Goal: Transaction & Acquisition: Purchase product/service

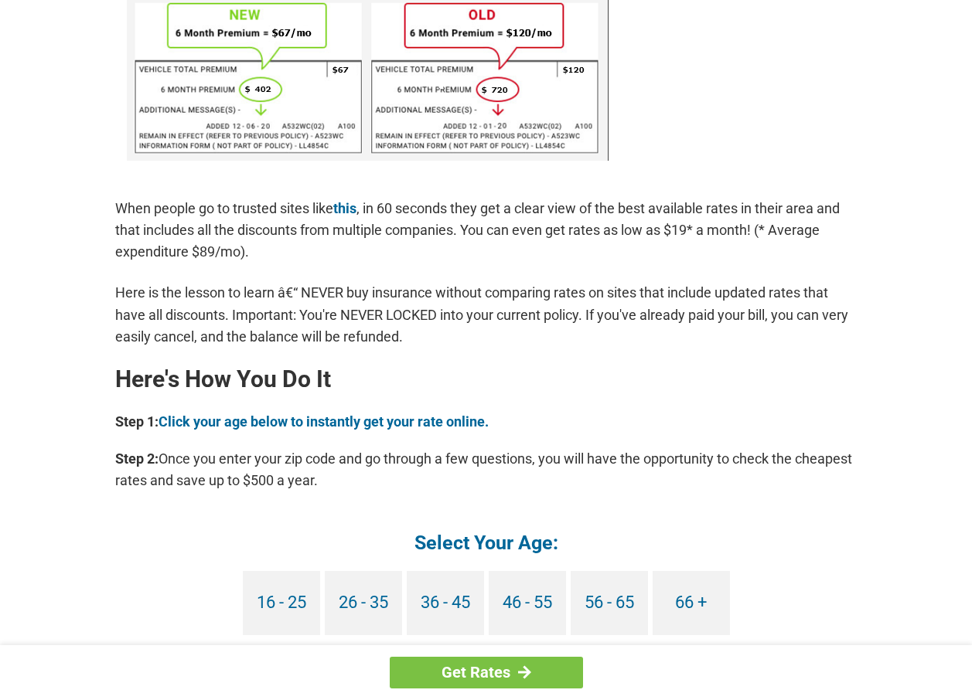
scroll to position [1082, 0]
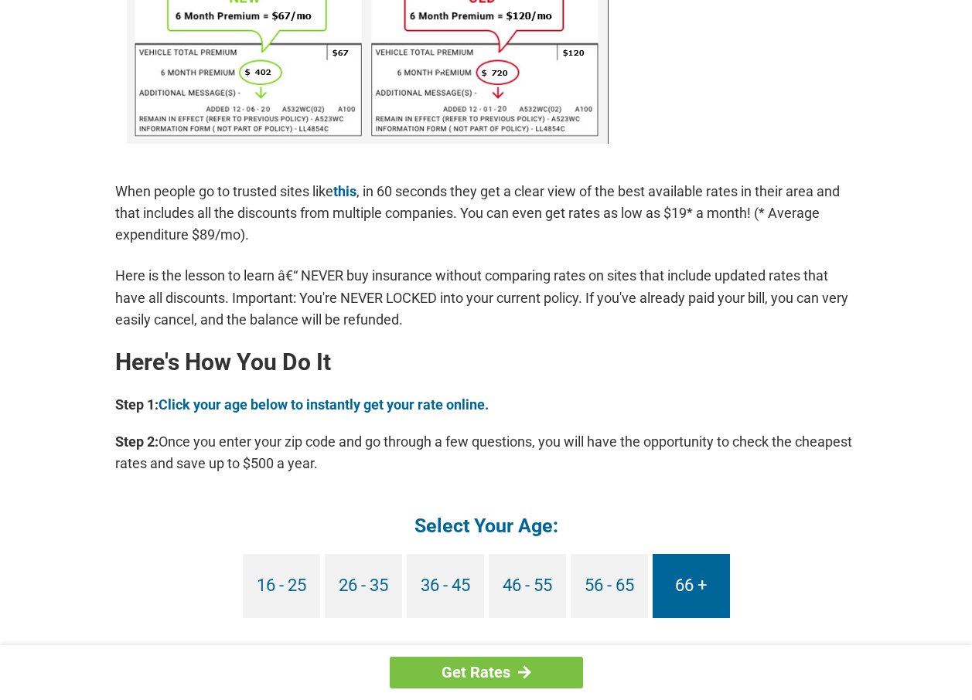
click at [690, 579] on link "66 +" at bounding box center [690, 586] width 77 height 64
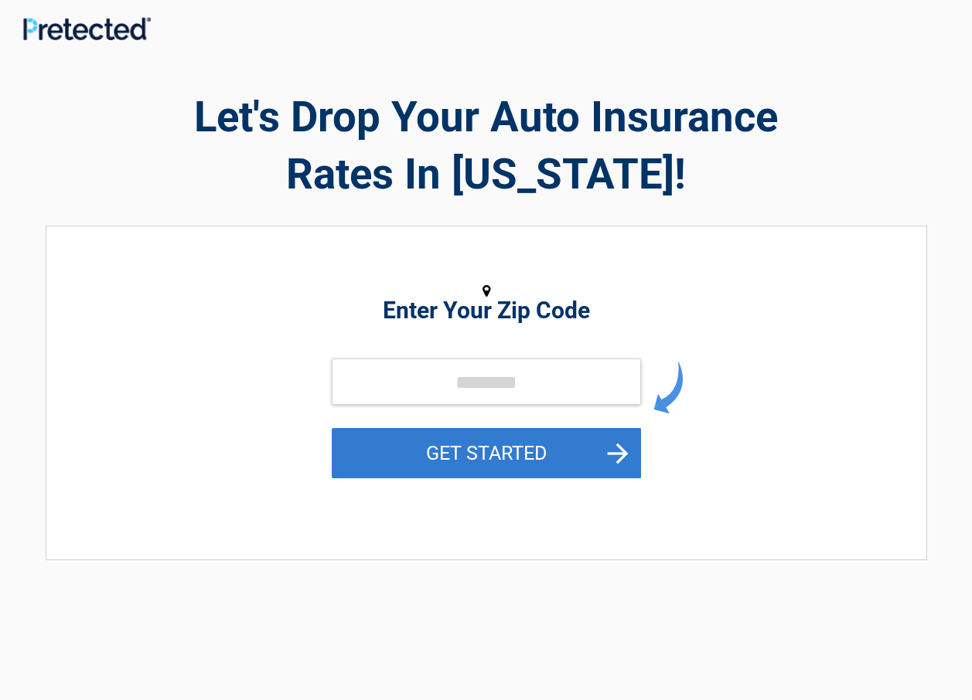
click at [619, 448] on button "GET STARTED" at bounding box center [486, 453] width 309 height 50
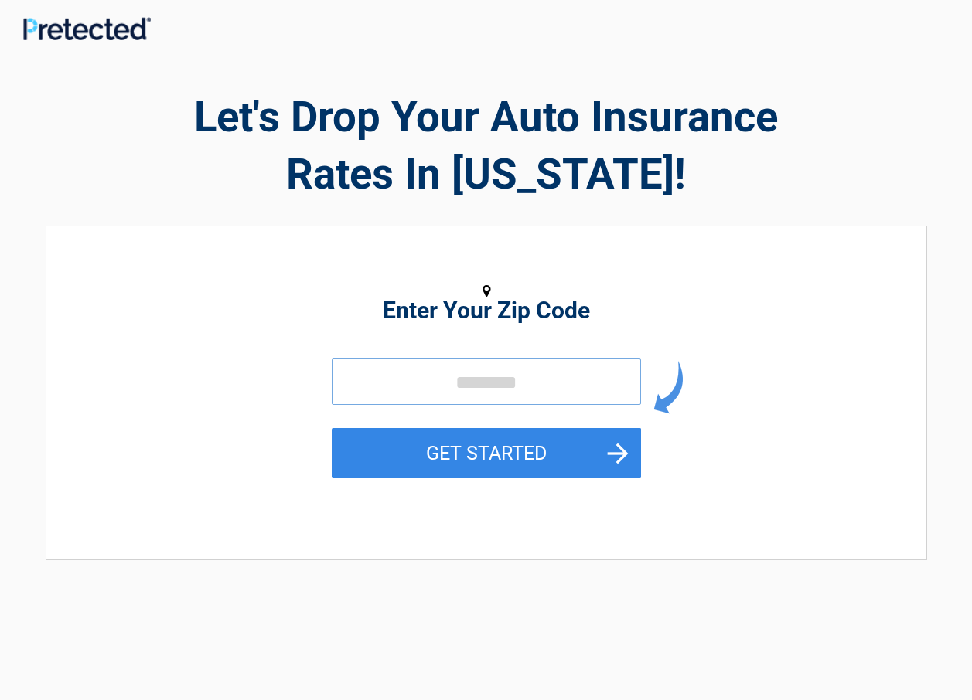
click at [398, 376] on input "tel" at bounding box center [486, 382] width 309 height 46
click at [392, 390] on input "tel" at bounding box center [486, 382] width 309 height 46
click at [458, 383] on input "tel" at bounding box center [486, 382] width 309 height 46
click at [485, 380] on input "tel" at bounding box center [486, 382] width 309 height 46
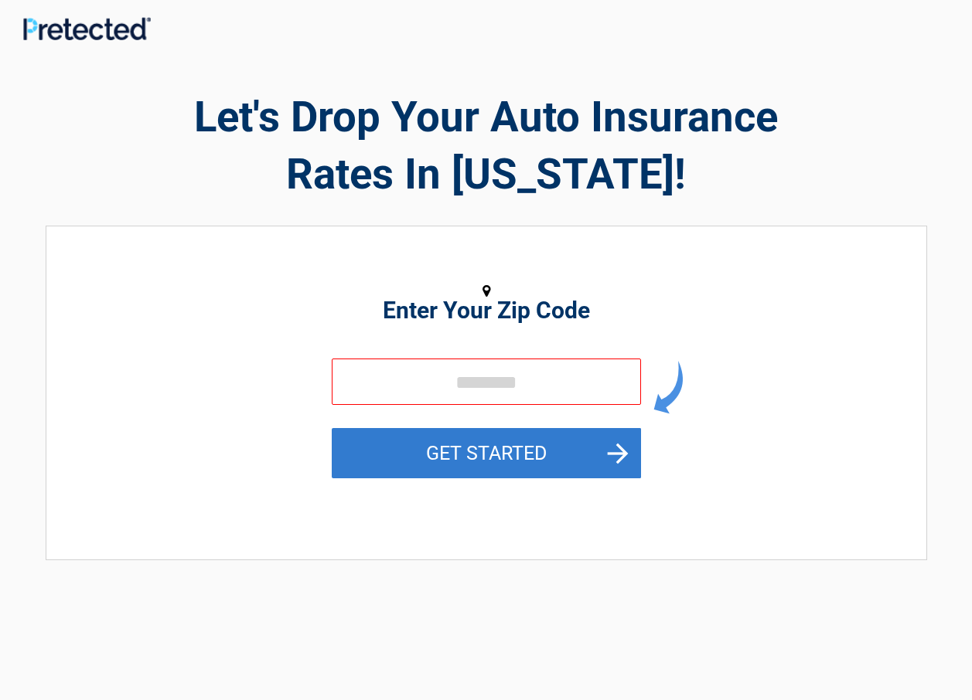
click at [617, 448] on button "GET STARTED" at bounding box center [486, 453] width 309 height 50
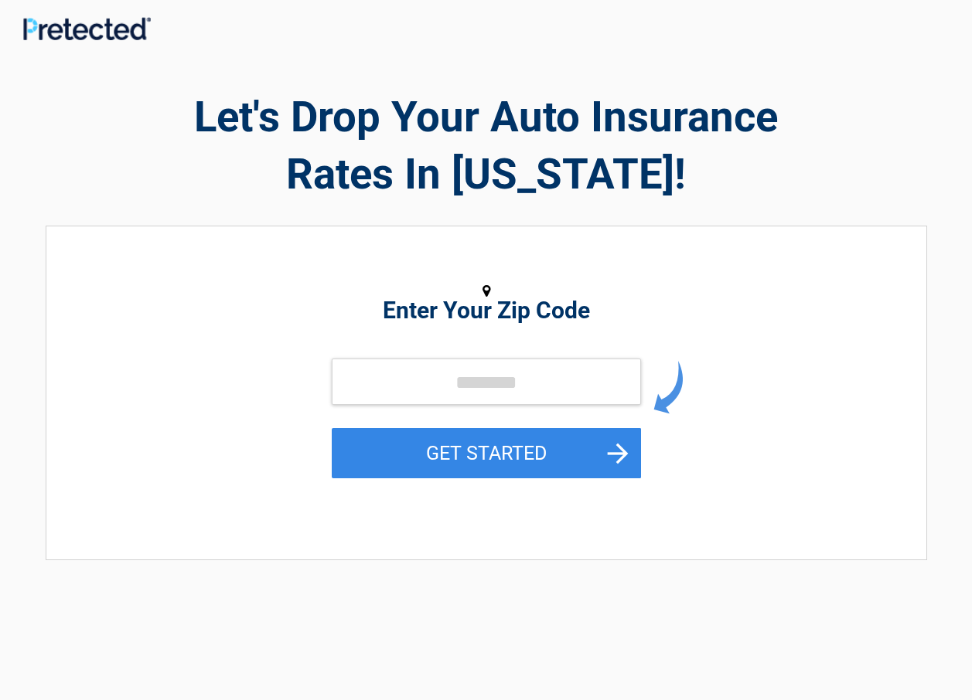
click at [397, 333] on div "Enter Your Zip Code GET STARTED" at bounding box center [486, 385] width 710 height 287
click at [536, 320] on h2 "Enter Your Zip Code" at bounding box center [486, 310] width 710 height 19
click at [659, 404] on img at bounding box center [667, 387] width 29 height 53
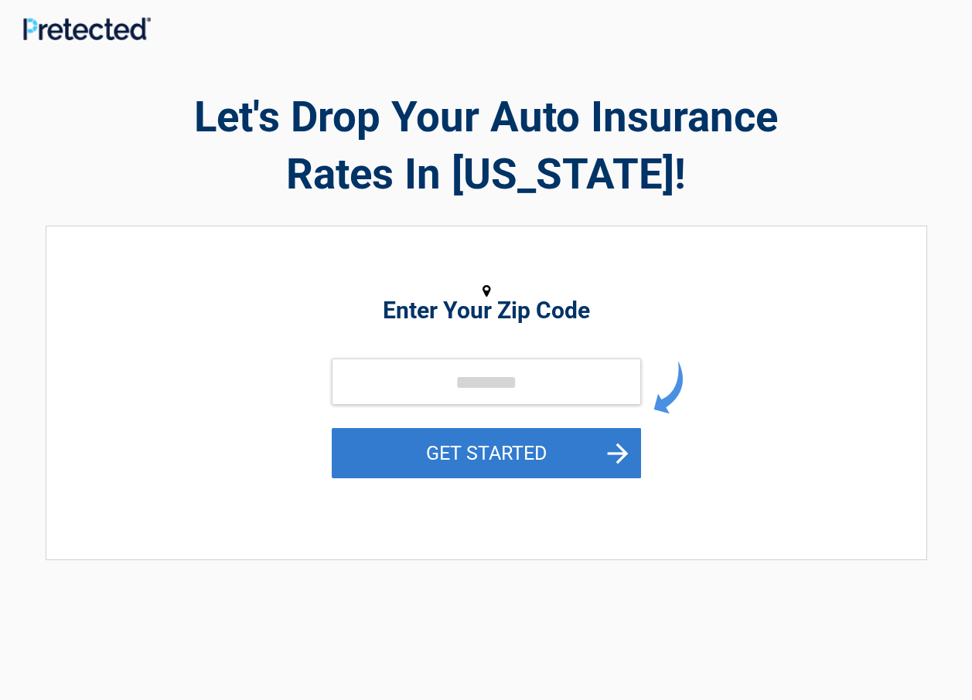
click at [506, 455] on button "GET STARTED" at bounding box center [486, 453] width 309 height 50
click at [441, 450] on button "GET STARTED" at bounding box center [486, 453] width 309 height 50
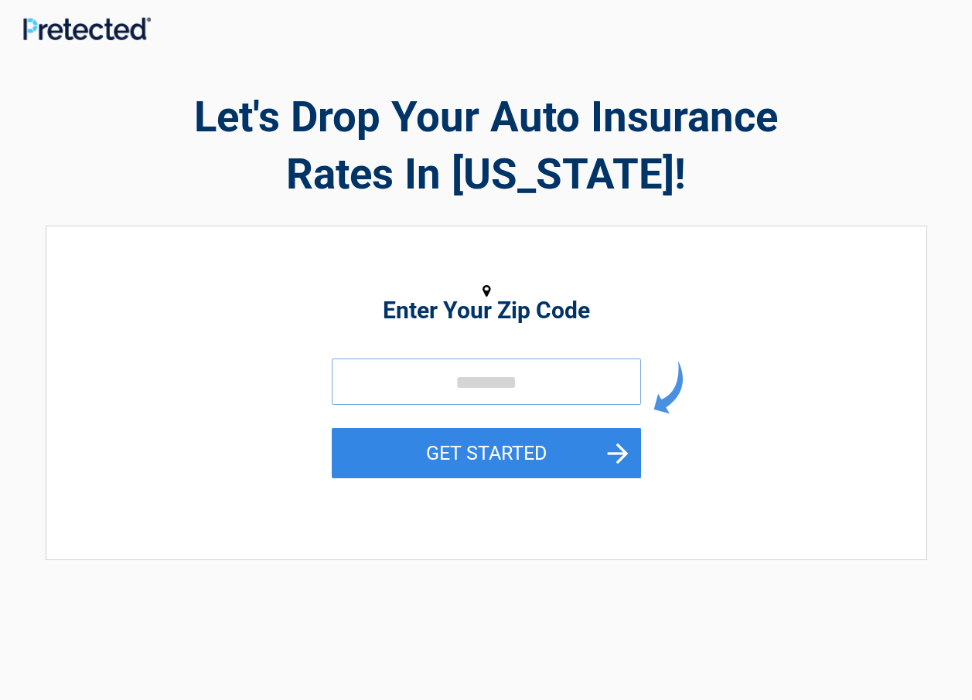
click at [369, 389] on input "tel" at bounding box center [486, 382] width 309 height 46
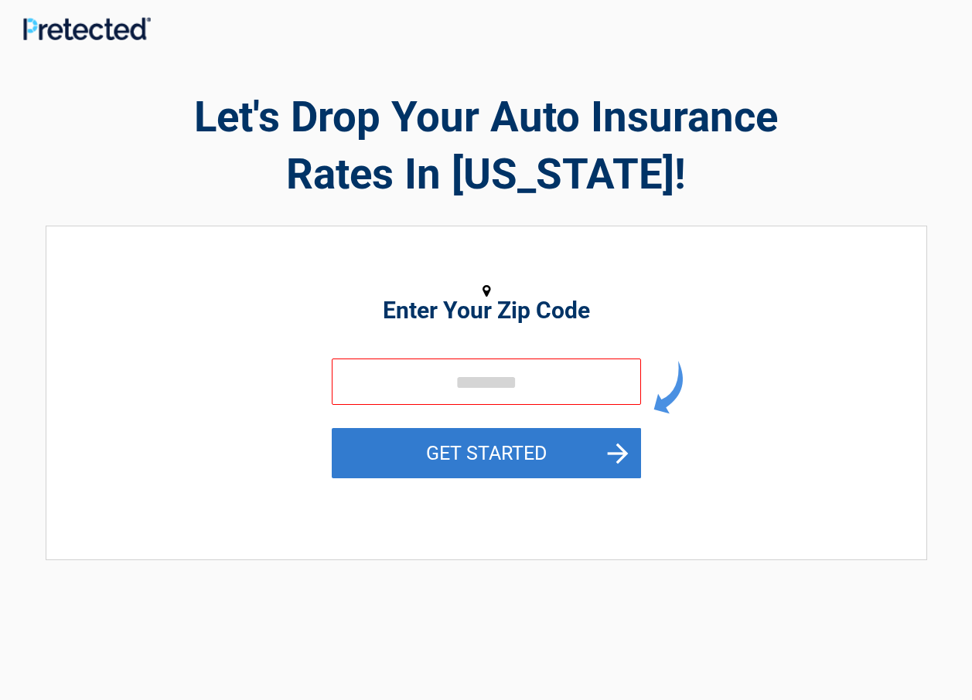
click at [489, 446] on button "GET STARTED" at bounding box center [486, 453] width 309 height 50
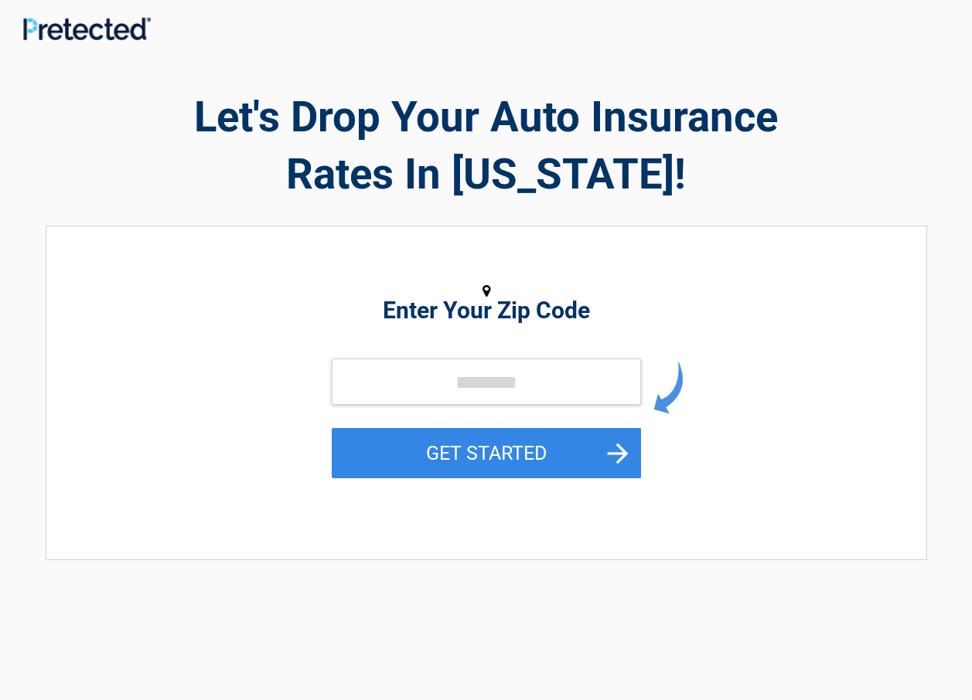
drag, startPoint x: 461, startPoint y: 306, endPoint x: 424, endPoint y: 310, distance: 36.5
click at [451, 308] on h2 "Enter Your Zip Code" at bounding box center [486, 310] width 710 height 19
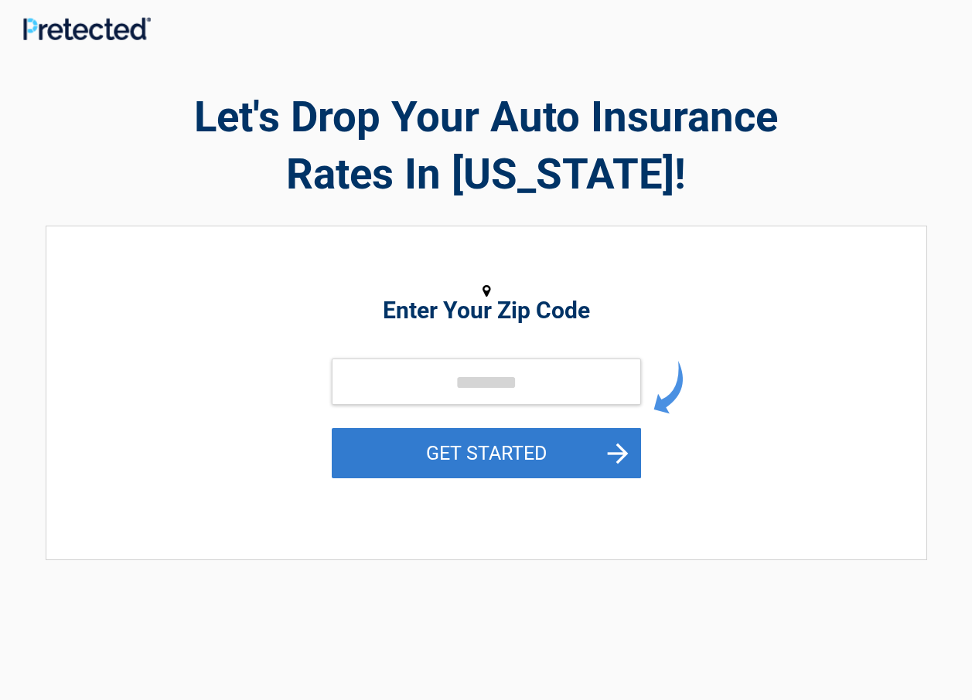
click at [495, 473] on button "GET STARTED" at bounding box center [486, 453] width 309 height 50
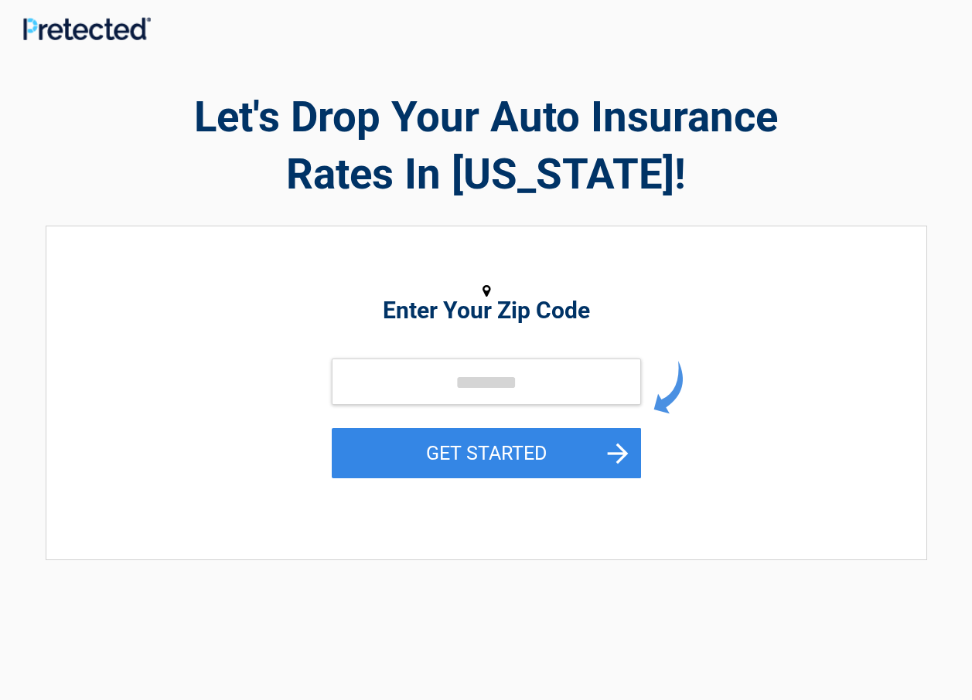
click at [656, 400] on img at bounding box center [667, 387] width 29 height 53
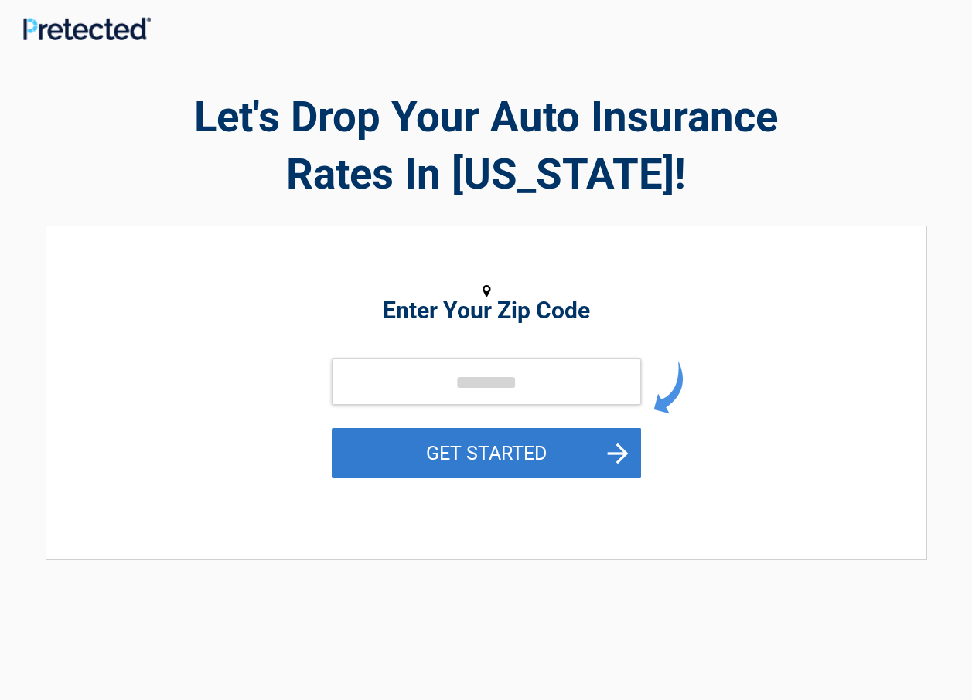
click at [621, 451] on button "GET STARTED" at bounding box center [486, 453] width 309 height 50
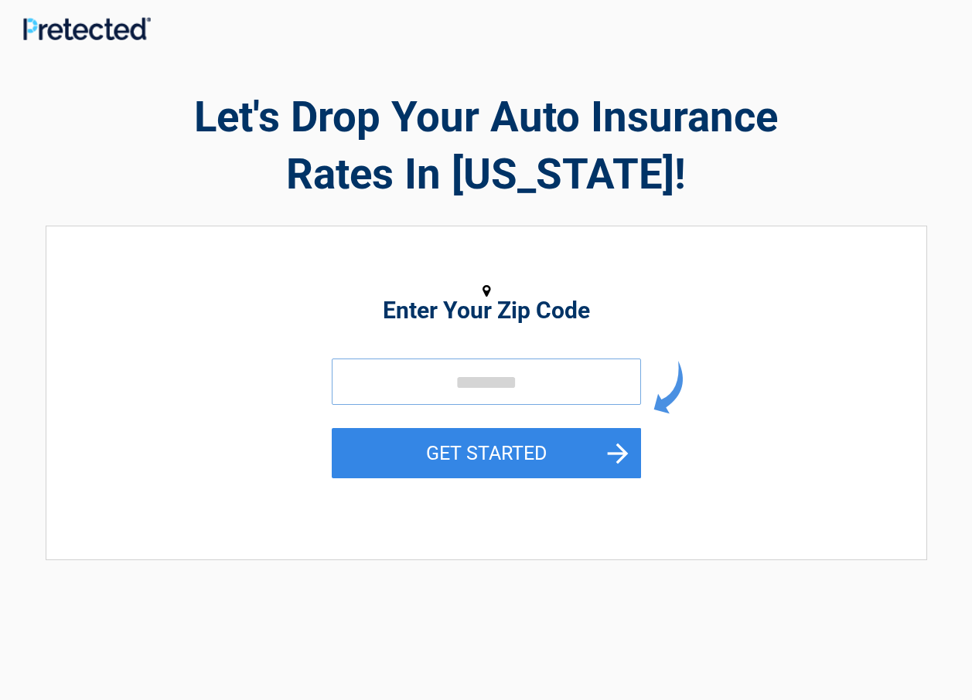
click at [383, 379] on input "tel" at bounding box center [486, 382] width 309 height 46
click at [519, 313] on h2 "Enter Your Zip Code" at bounding box center [486, 310] width 710 height 19
click at [138, 27] on img at bounding box center [87, 28] width 128 height 23
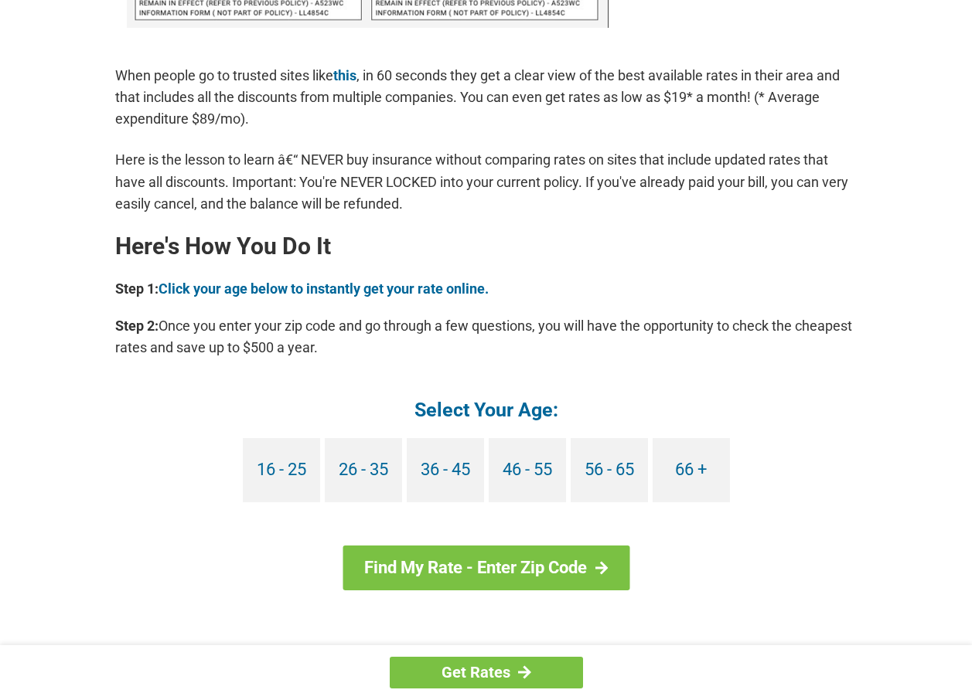
scroll to position [1224, 0]
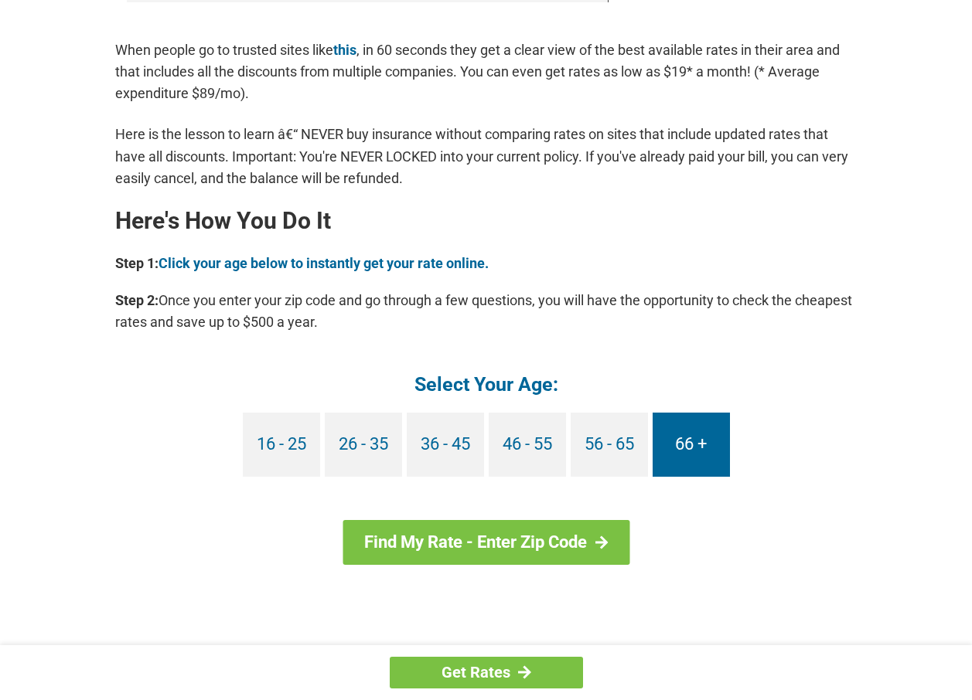
click at [696, 446] on link "66 +" at bounding box center [690, 445] width 77 height 64
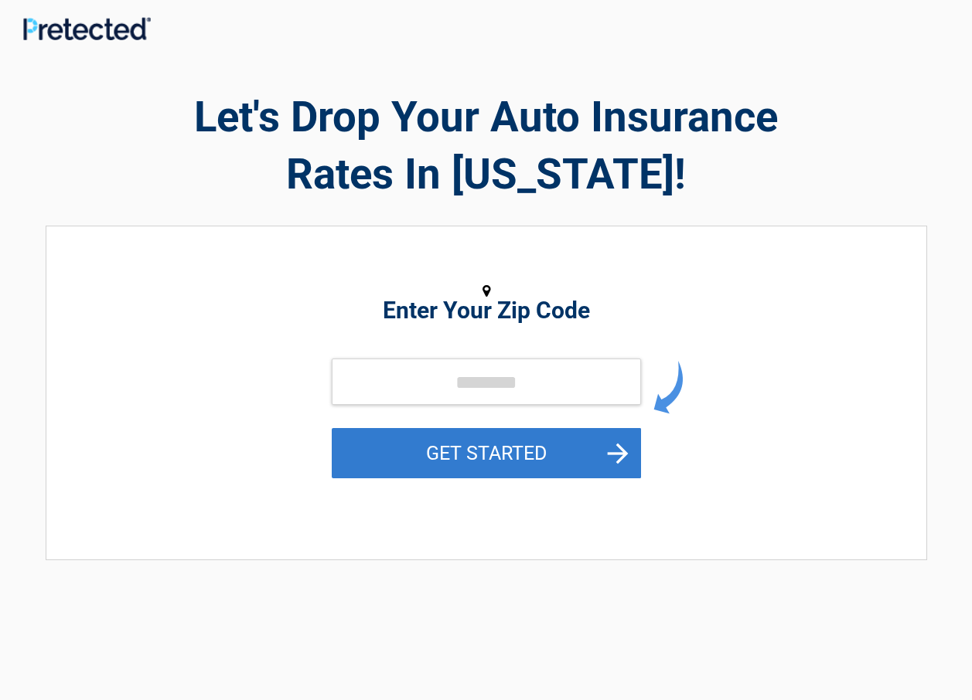
click at [617, 452] on button "GET STARTED" at bounding box center [486, 453] width 309 height 50
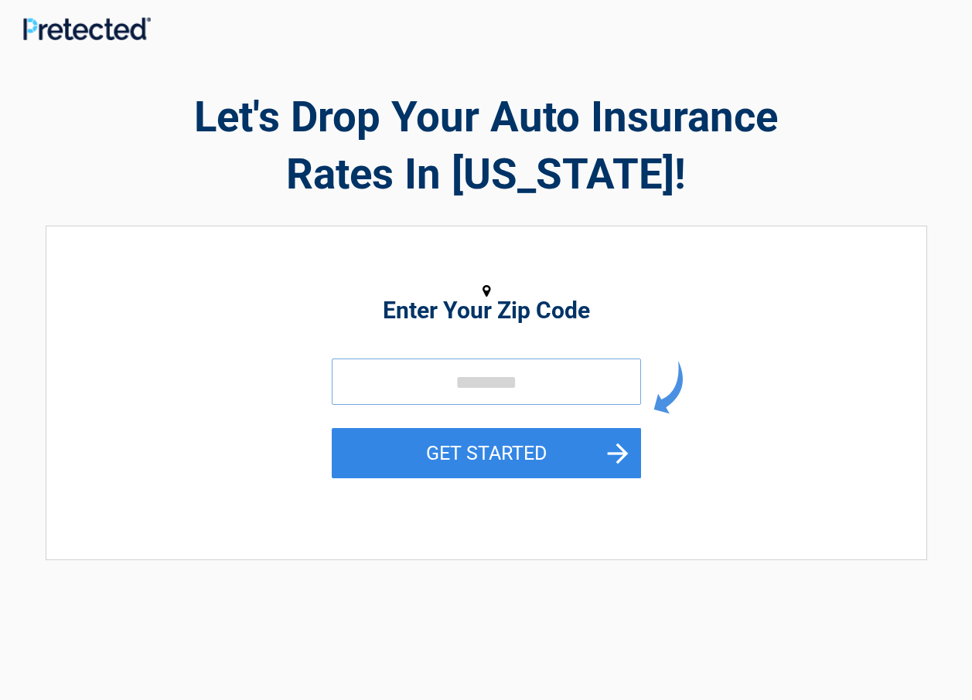
drag, startPoint x: 389, startPoint y: 377, endPoint x: 380, endPoint y: 392, distance: 17.0
click at [380, 392] on input "tel" at bounding box center [486, 382] width 309 height 46
drag, startPoint x: 375, startPoint y: 386, endPoint x: 369, endPoint y: 400, distance: 15.2
click at [370, 397] on input "tel" at bounding box center [486, 382] width 309 height 46
drag, startPoint x: 373, startPoint y: 333, endPoint x: 387, endPoint y: 343, distance: 16.5
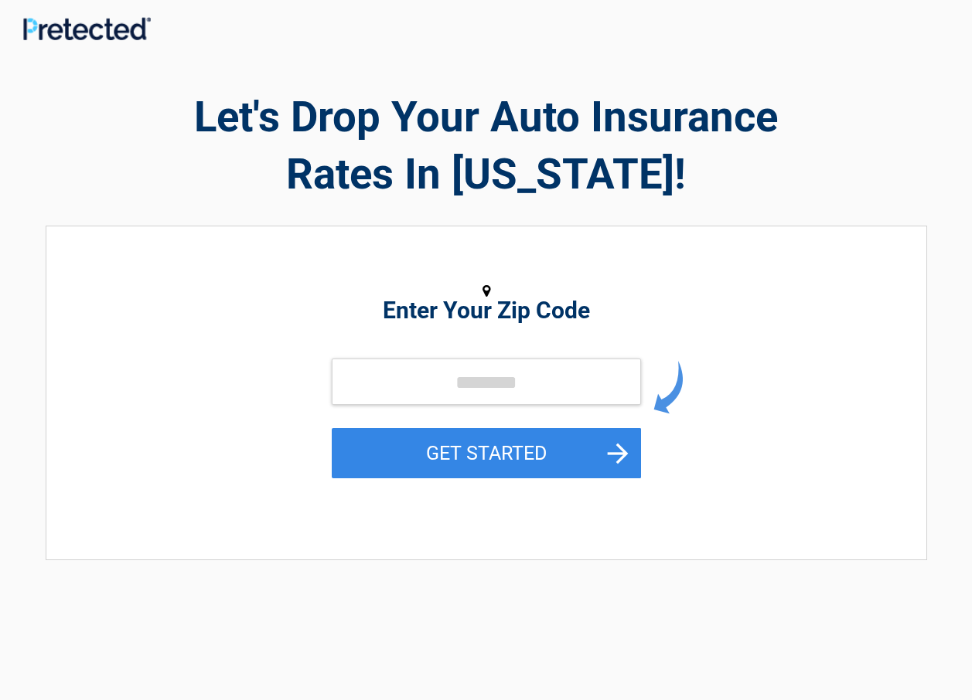
click at [387, 343] on div "Enter Your Zip Code GET STARTED" at bounding box center [486, 385] width 710 height 287
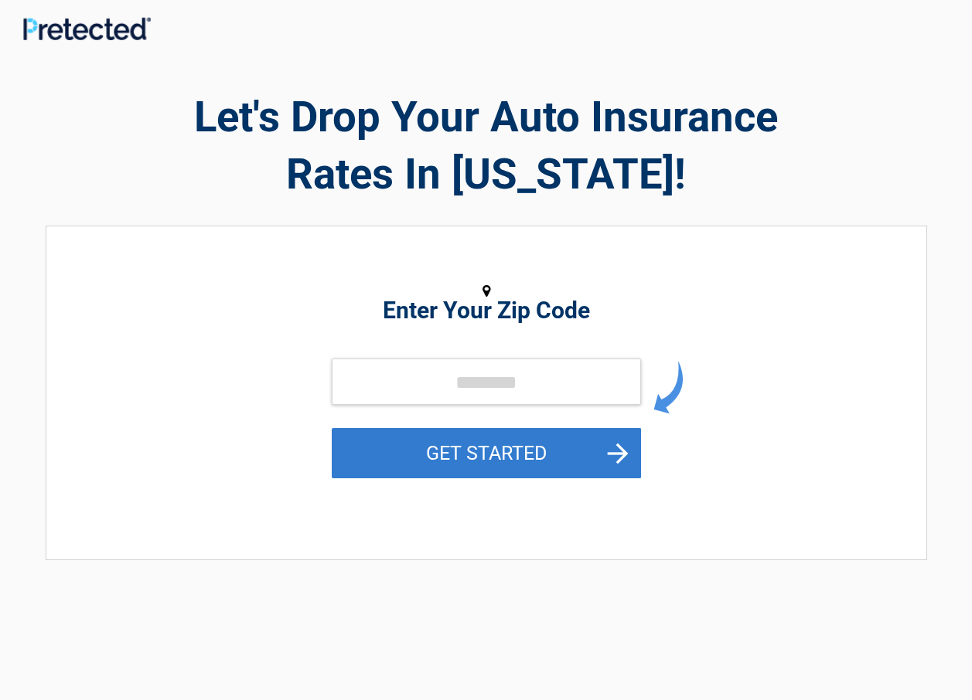
click at [457, 454] on button "GET STARTED" at bounding box center [486, 453] width 309 height 50
click at [621, 451] on button "GET STARTED" at bounding box center [486, 453] width 309 height 50
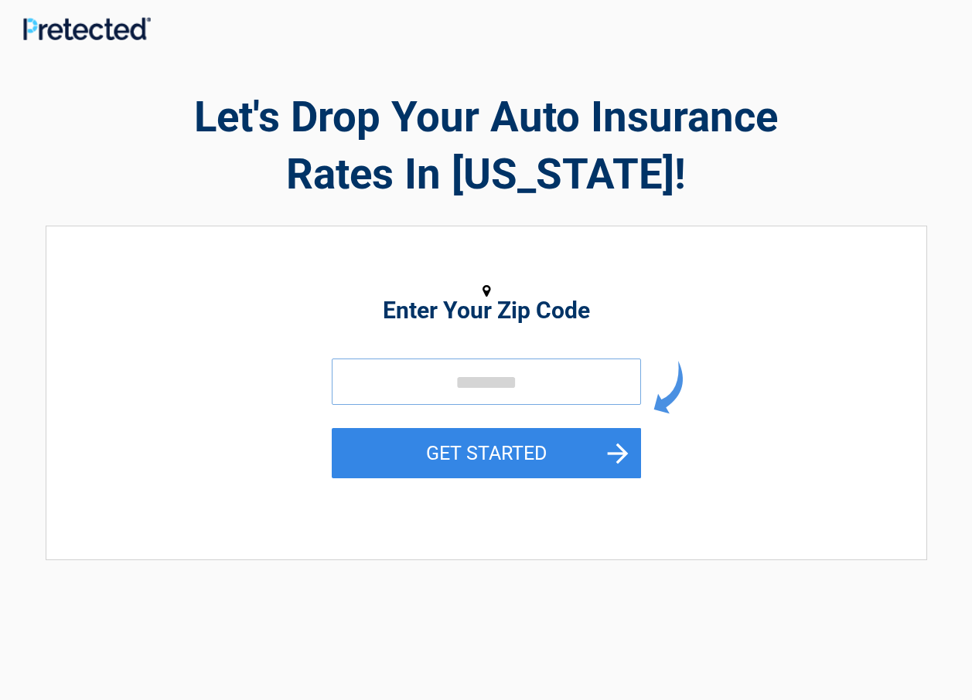
drag, startPoint x: 398, startPoint y: 362, endPoint x: 387, endPoint y: 378, distance: 19.5
click at [393, 374] on input "tel" at bounding box center [486, 382] width 309 height 46
click at [366, 381] on input "tel" at bounding box center [486, 382] width 309 height 46
click at [449, 306] on h2 "Enter Your Zip Code" at bounding box center [486, 310] width 710 height 19
